Goal: Information Seeking & Learning: Check status

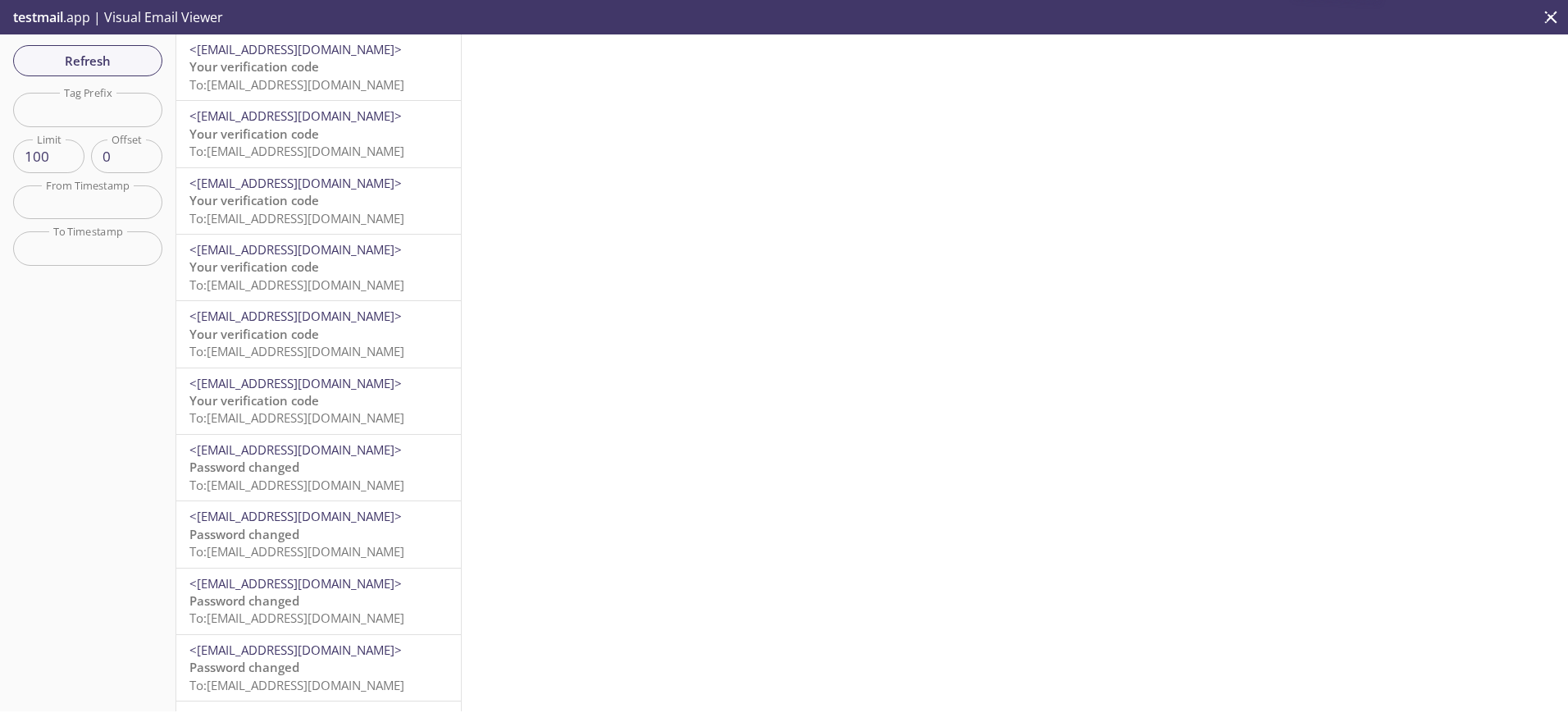
click at [106, 57] on span "Refresh" at bounding box center [87, 61] width 123 height 21
click at [259, 70] on span "Your verification code" at bounding box center [254, 66] width 129 height 16
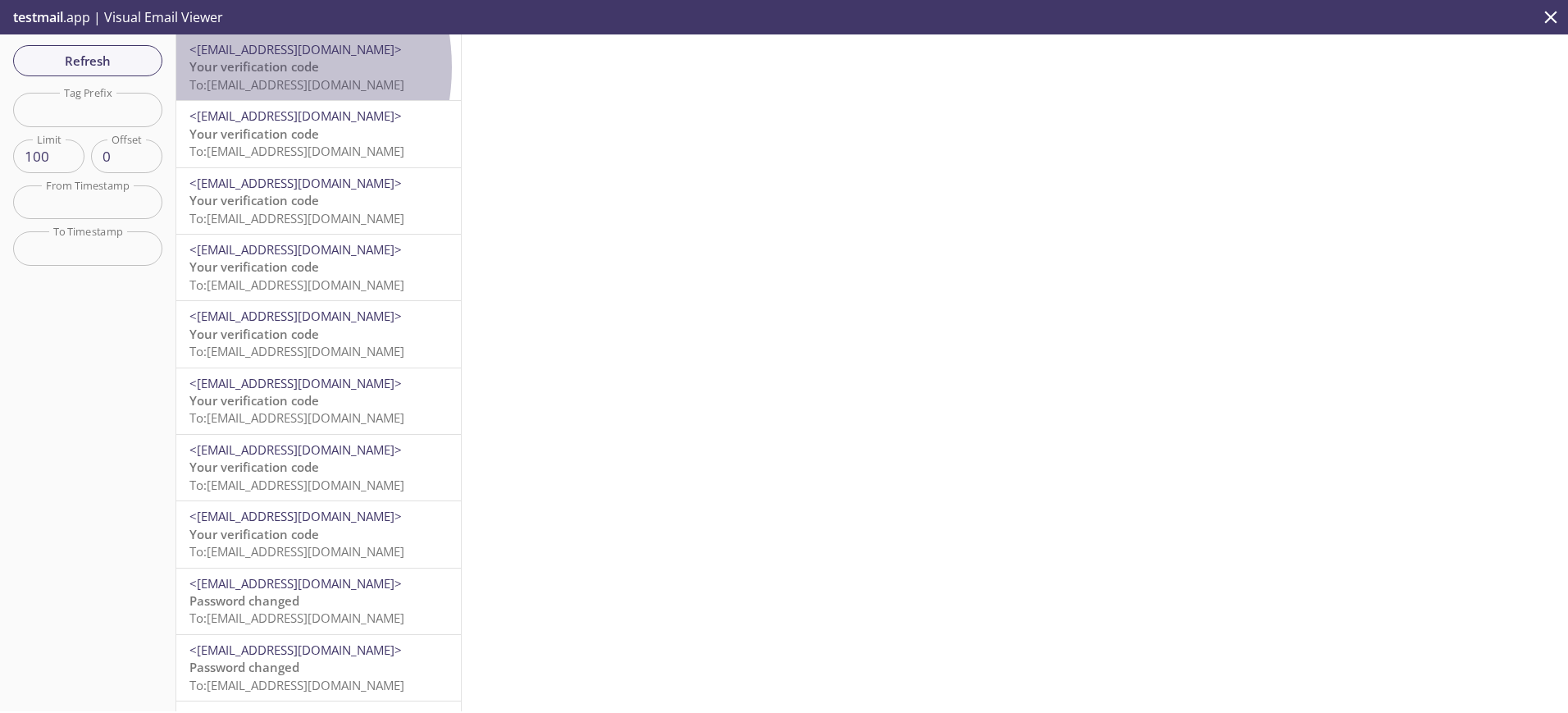
click at [231, 67] on span "Your verification code" at bounding box center [254, 66] width 129 height 16
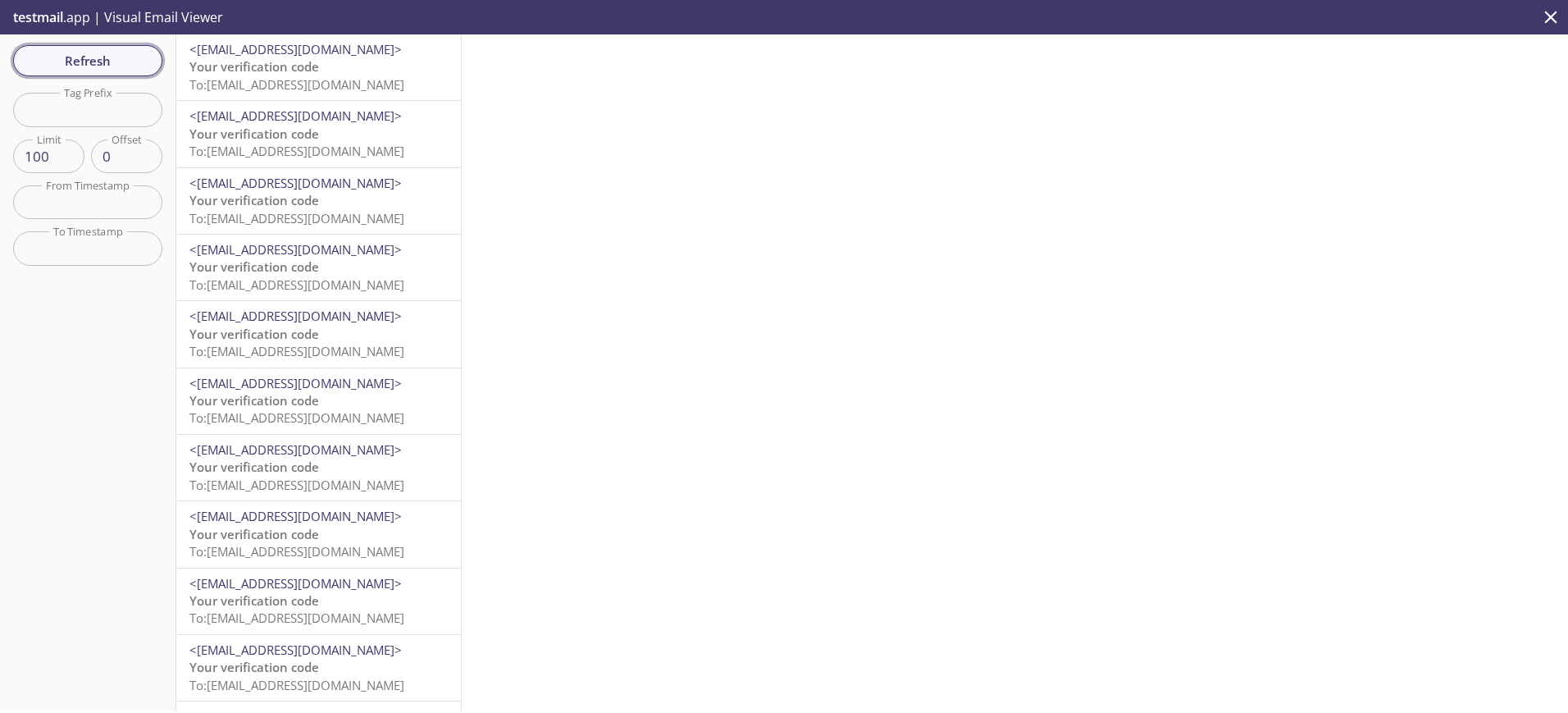
click at [95, 63] on span "Refresh" at bounding box center [87, 61] width 123 height 21
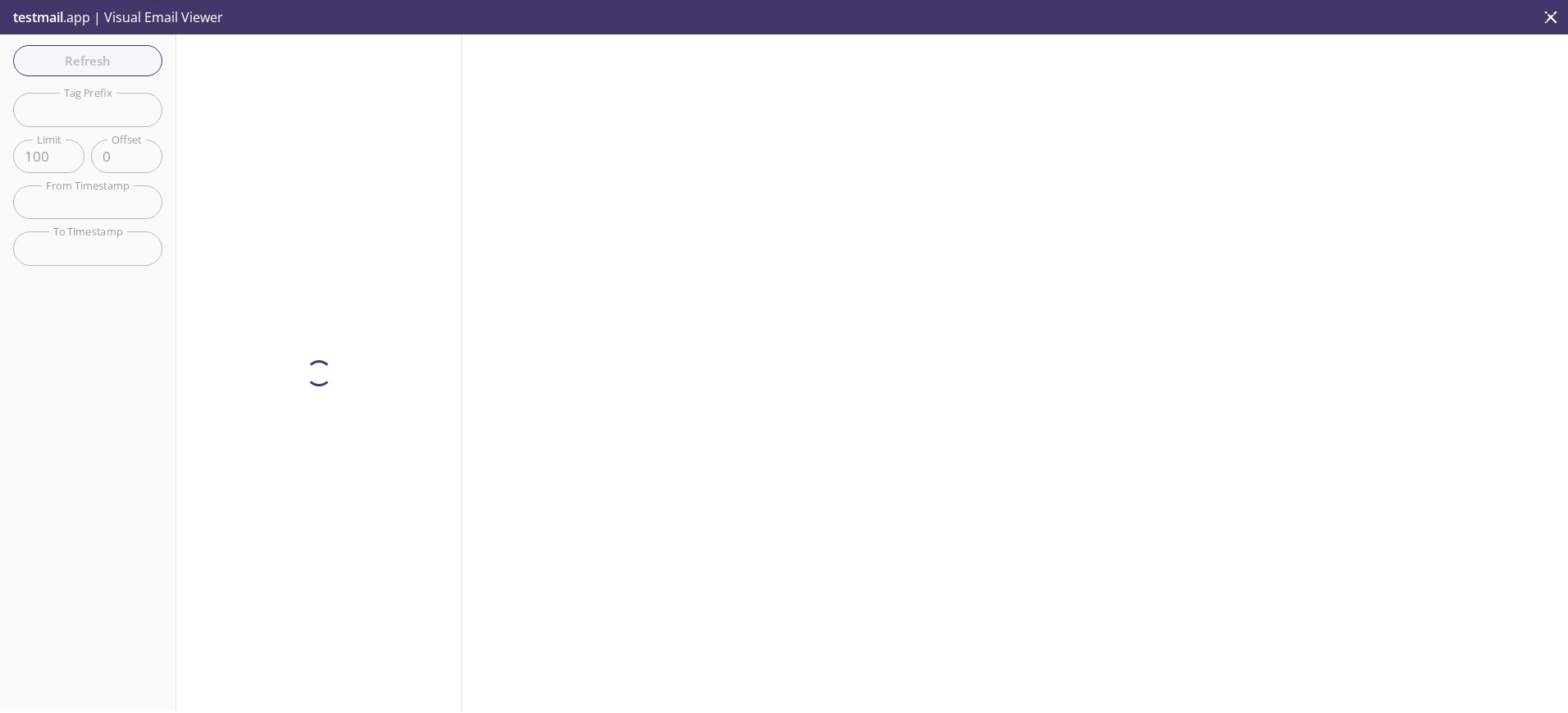
click at [259, 73] on div at bounding box center [319, 373] width 285 height 677
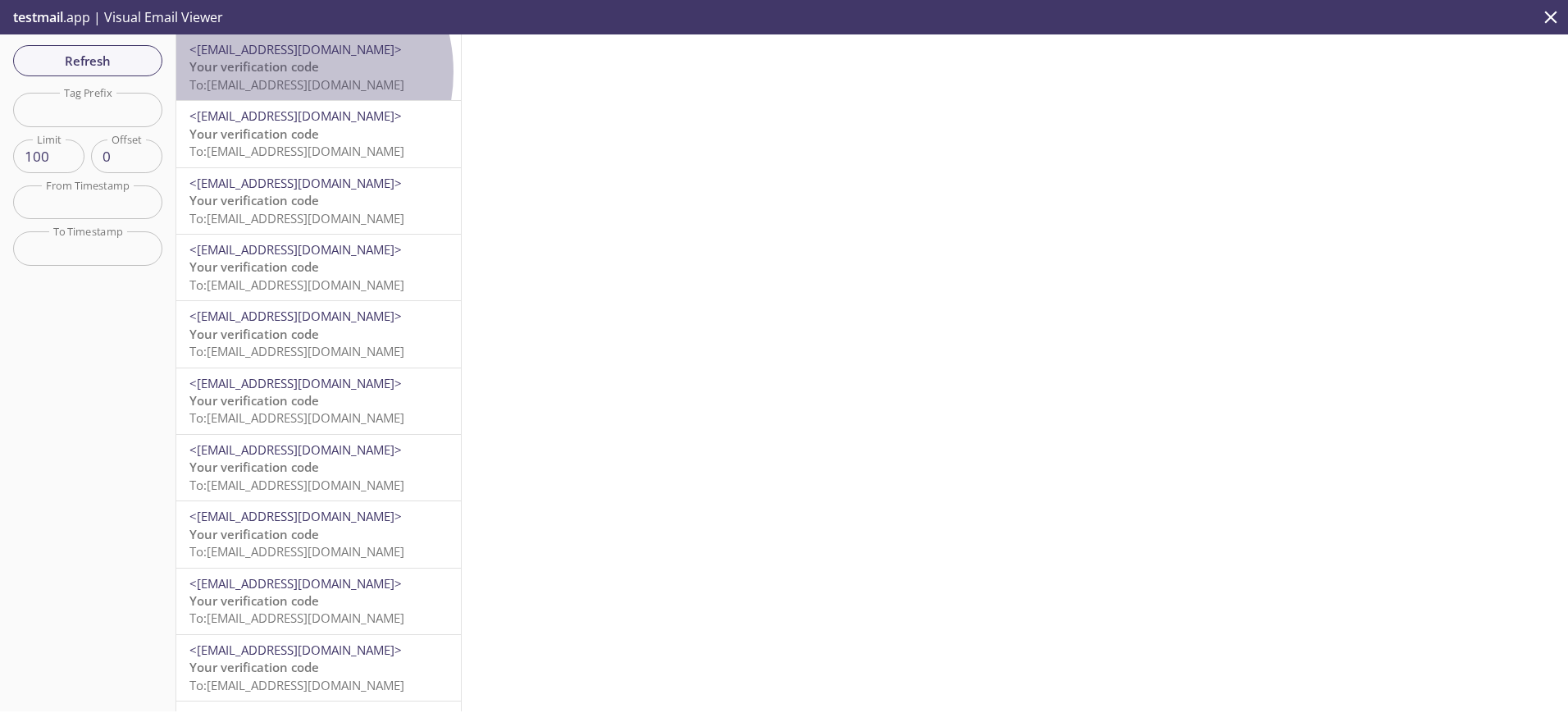
click at [284, 72] on span "Your verification code" at bounding box center [254, 66] width 129 height 16
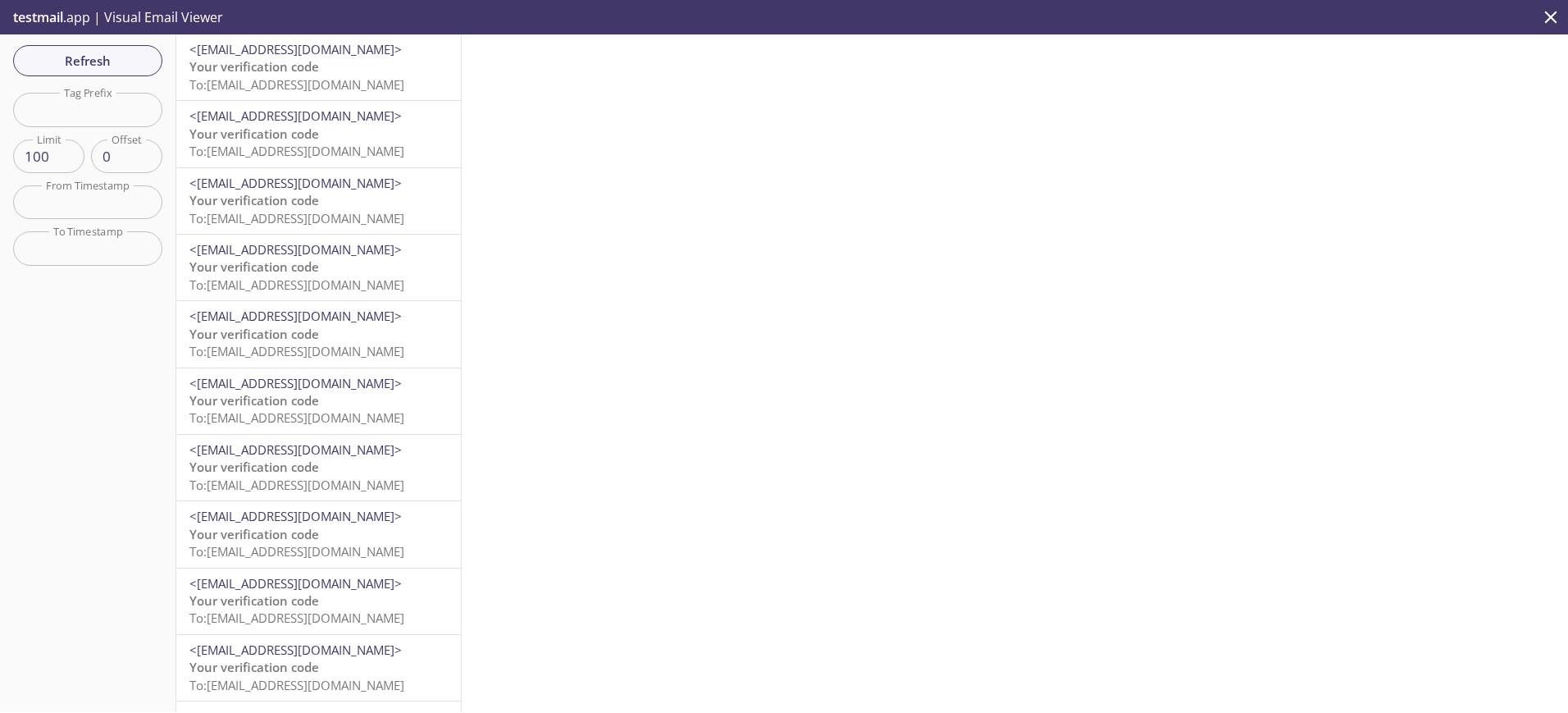
click at [315, 81] on span "To: ta.800625601@inbox.testmail.app" at bounding box center [296, 84] width 215 height 16
